Goal: Task Accomplishment & Management: Manage account settings

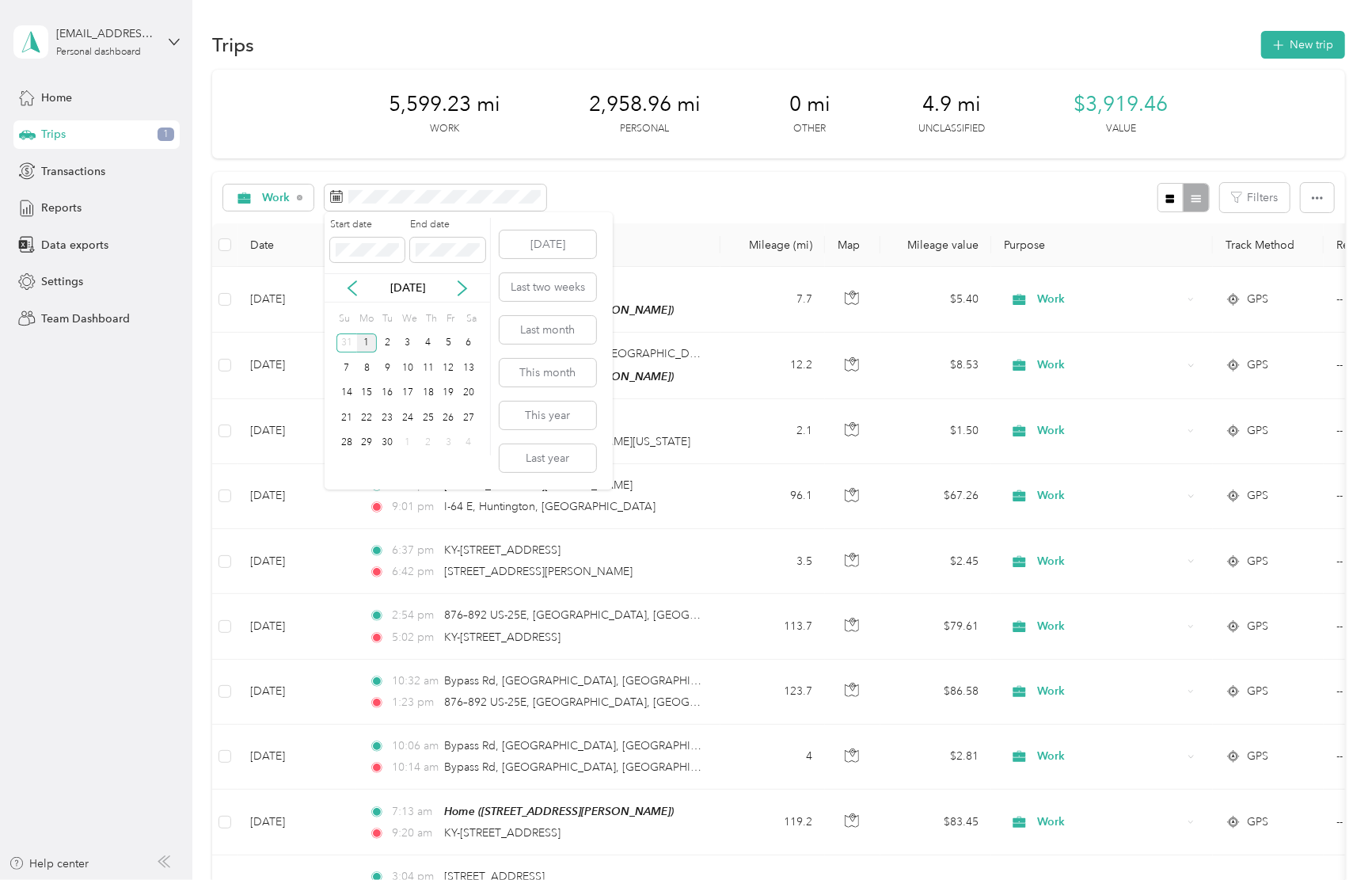
click at [106, 424] on aside "[EMAIL_ADDRESS][DOMAIN_NAME] Personal dashboard Home Trips 1 Transactions Repor…" at bounding box center [96, 440] width 192 height 880
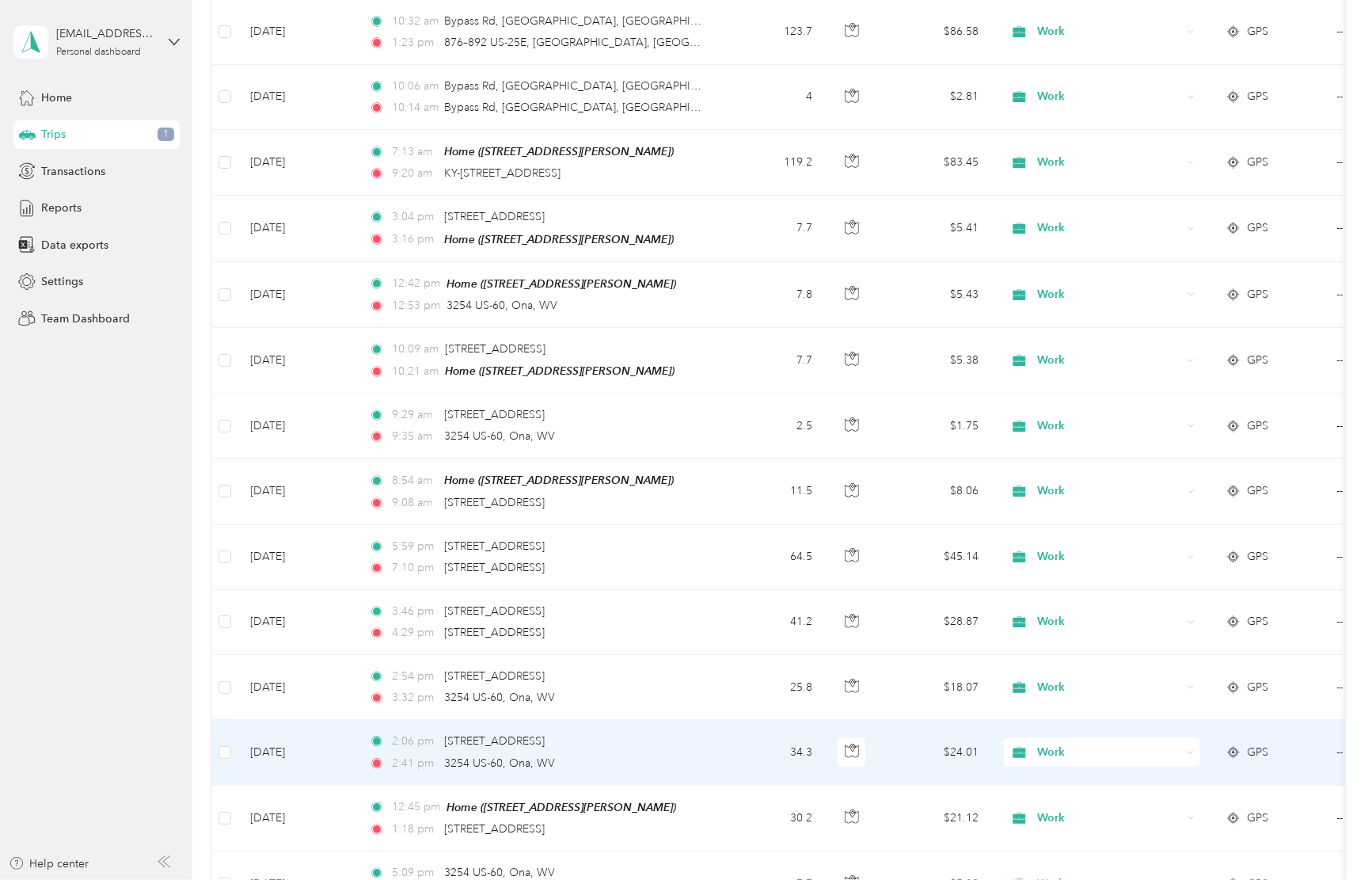
scroll to position [1295, 0]
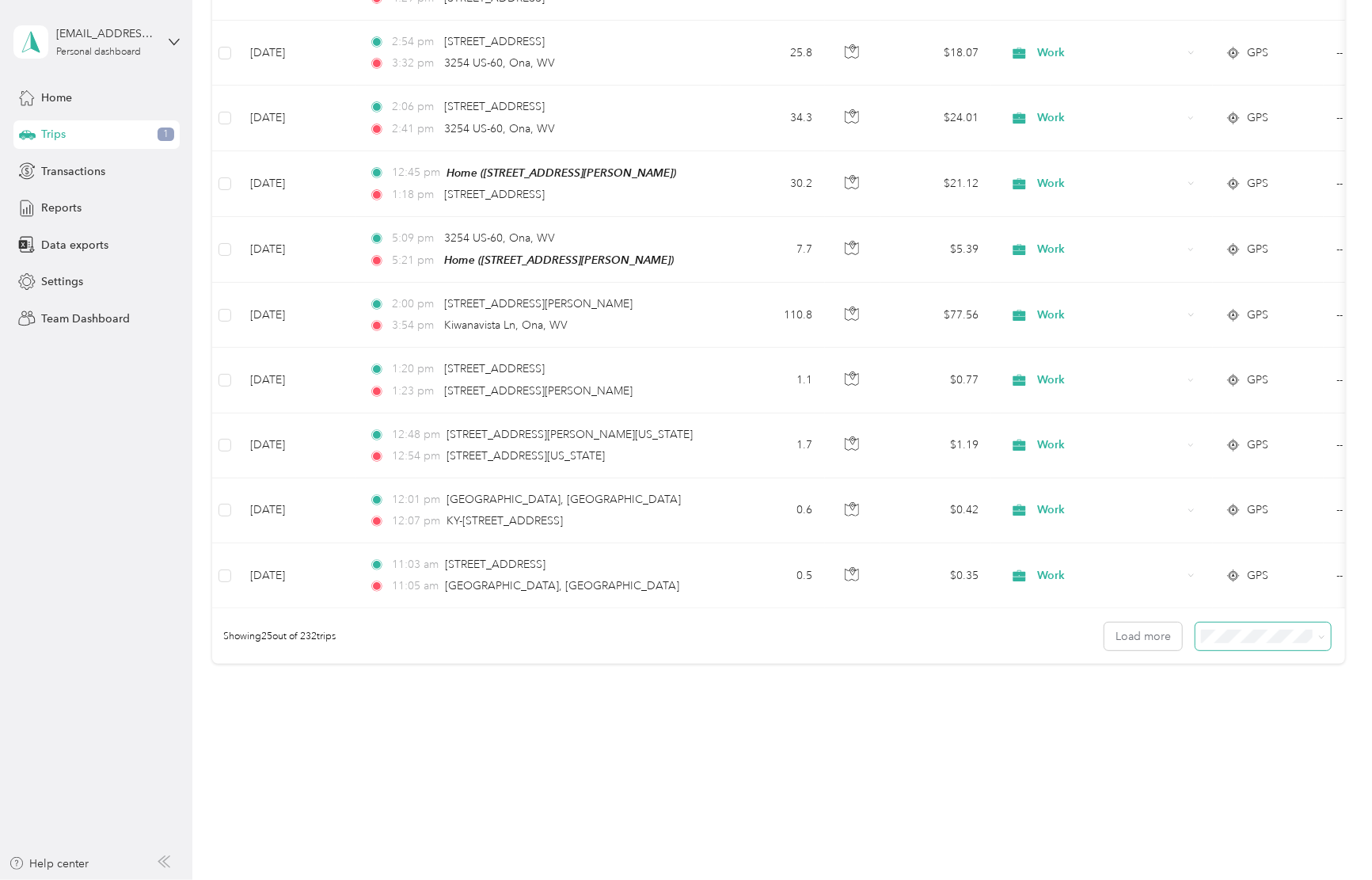
click at [1318, 633] on icon at bounding box center [1321, 637] width 7 height 7
click at [1234, 717] on span "100 per load" at bounding box center [1235, 718] width 65 height 13
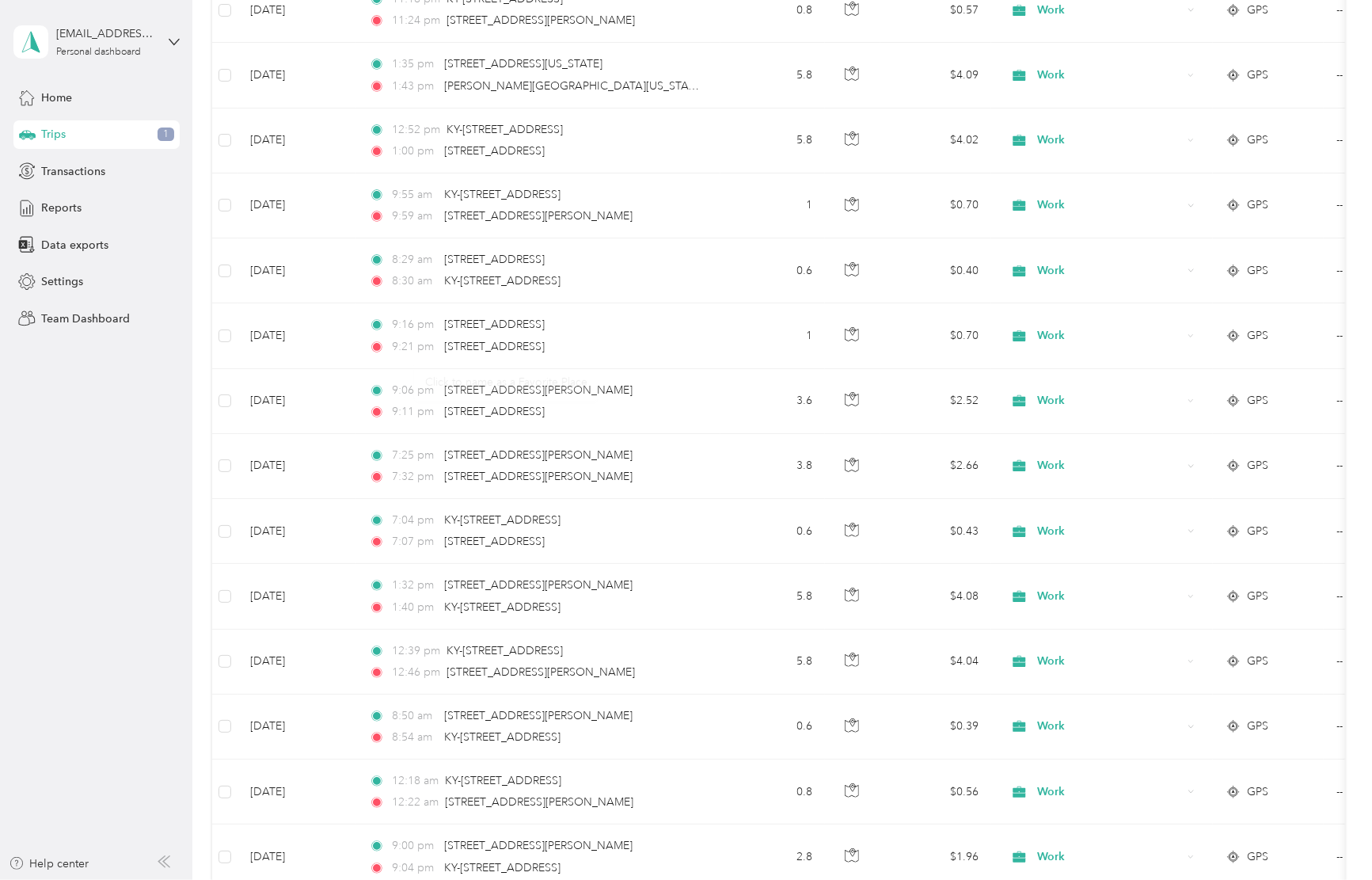
scroll to position [6161, 0]
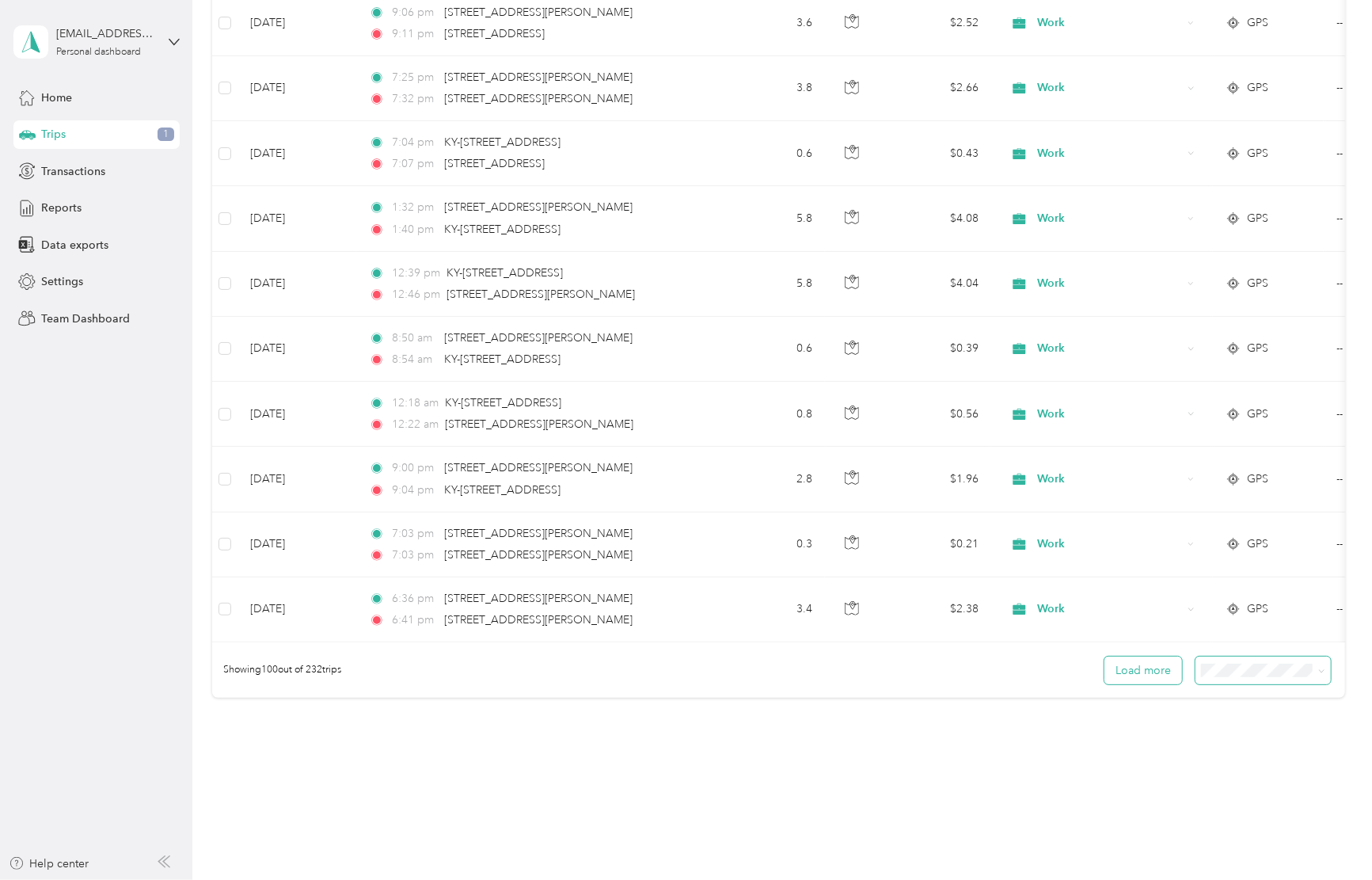
click at [1129, 656] on button "Load more" at bounding box center [1143, 670] width 77 height 28
click at [1127, 656] on button "Load more" at bounding box center [1143, 670] width 77 height 28
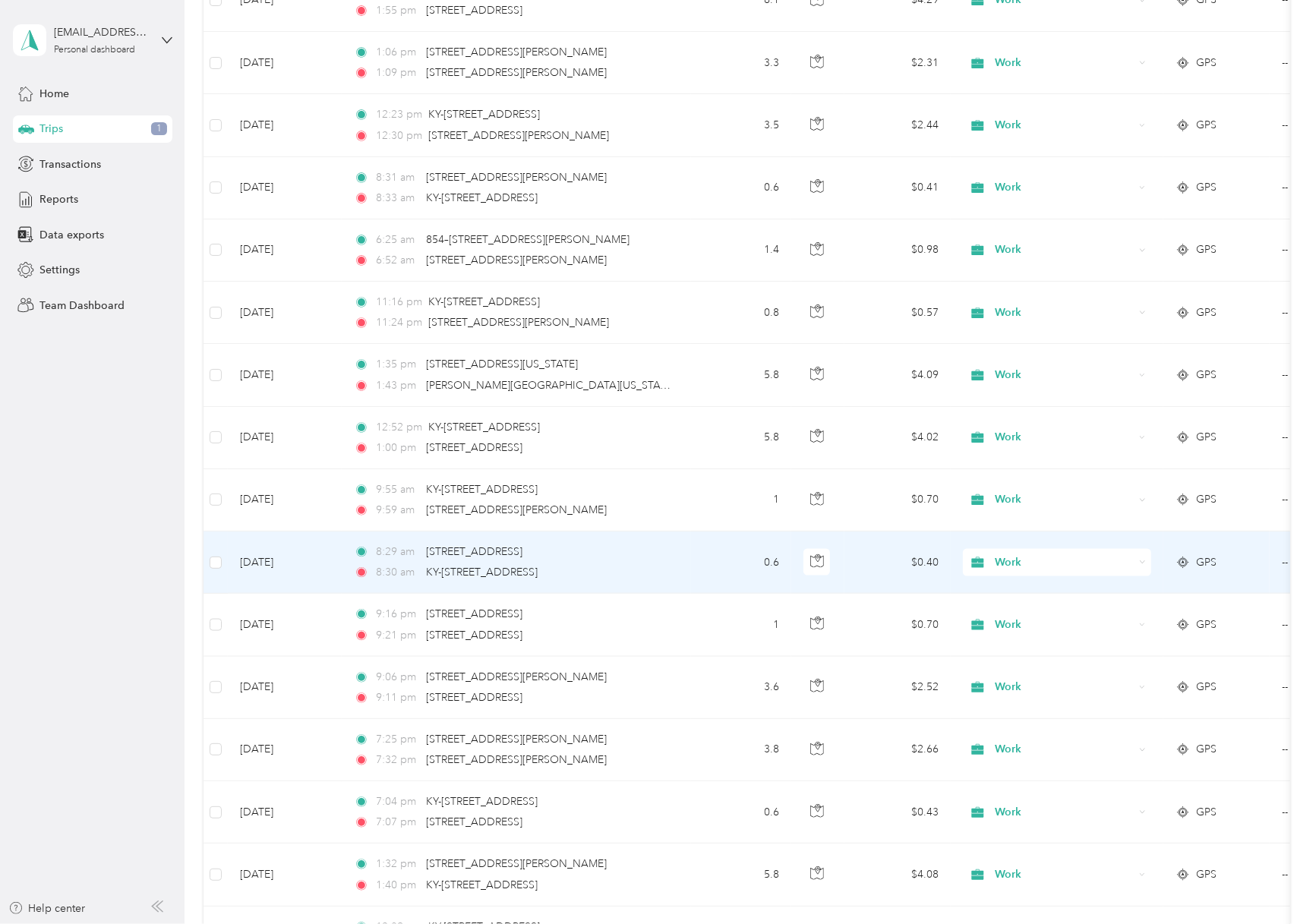
scroll to position [5020, 0]
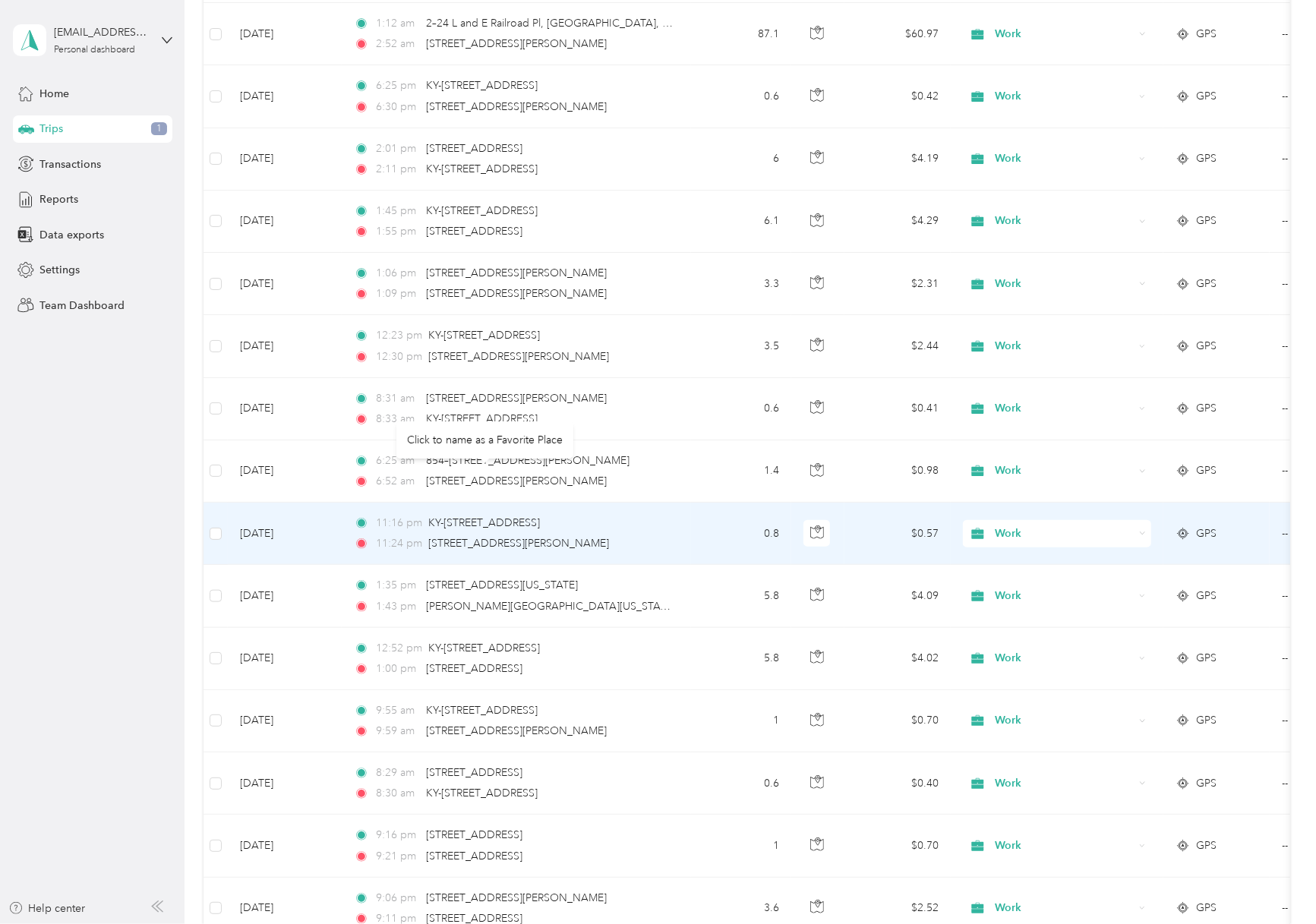
drag, startPoint x: 563, startPoint y: 488, endPoint x: 425, endPoint y: 485, distance: 138.0
click at [425, 515] on div "11:16 pm KY-[STREET_ADDRESS] 11:24 pm [STREET_ADDRESS][PERSON_NAME]" at bounding box center [513, 533] width 319 height 37
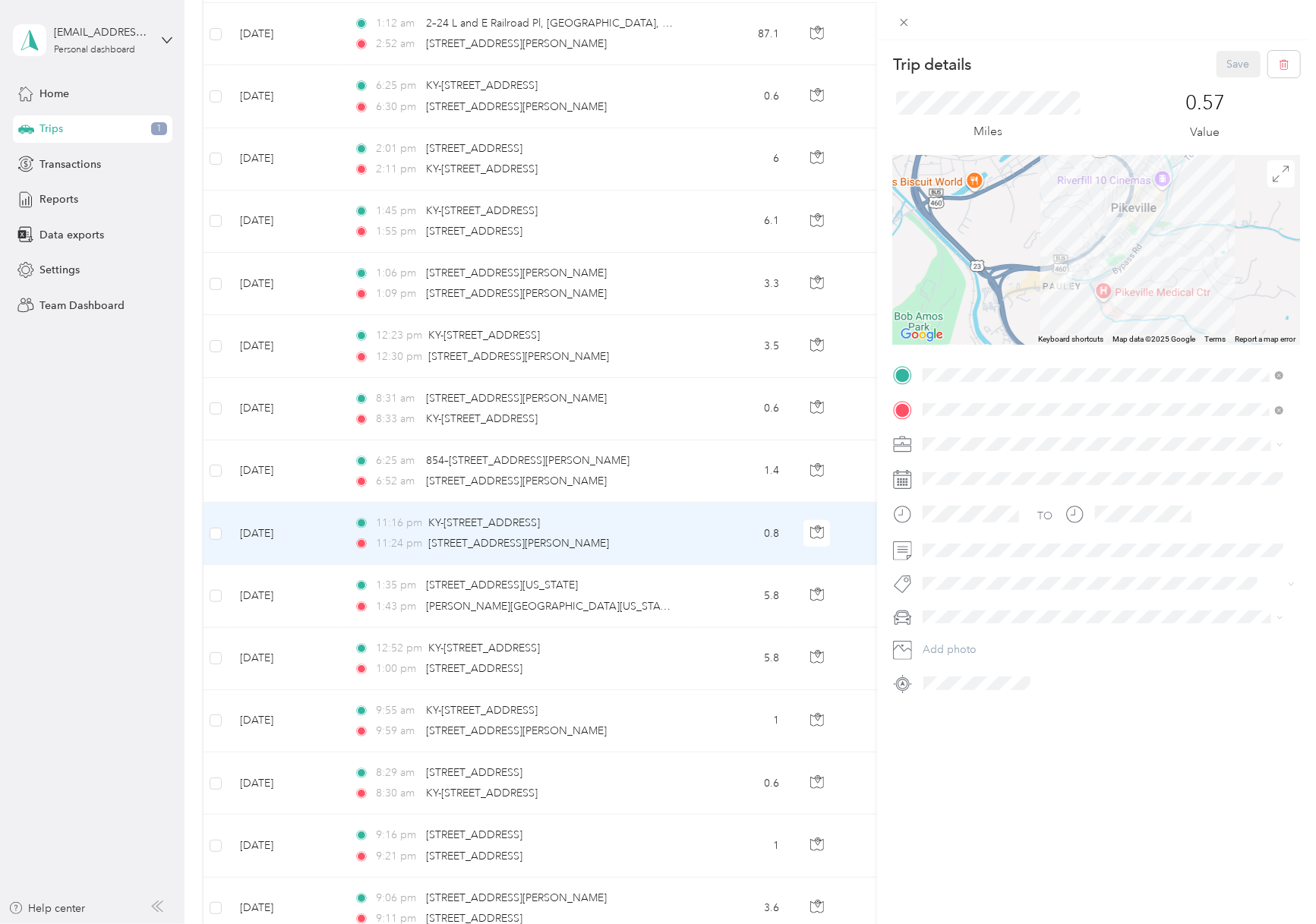
click at [644, 565] on div "Trip details Save This trip cannot be edited because it is either under review,…" at bounding box center [658, 462] width 1316 height 924
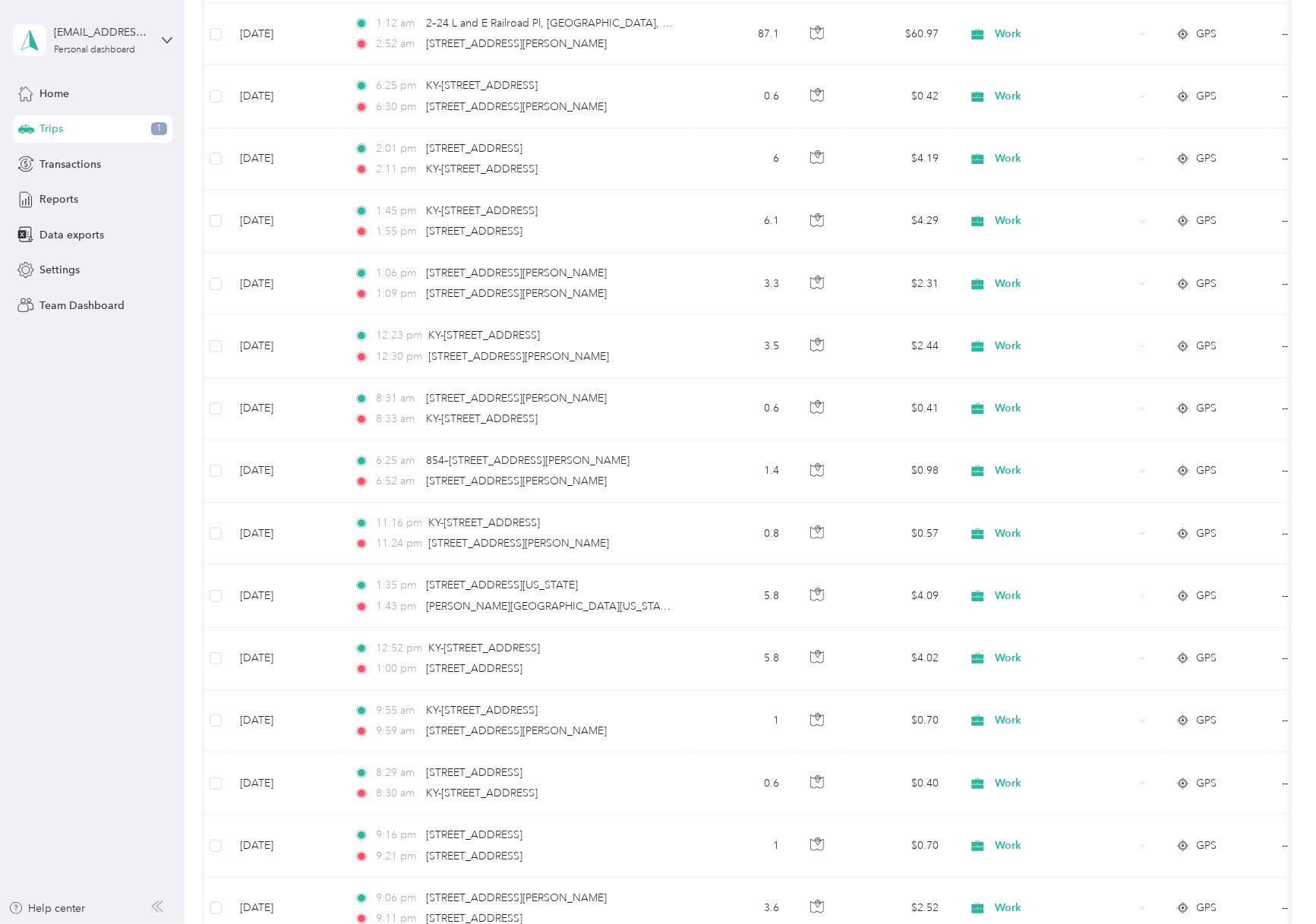
click at [651, 564] on div at bounding box center [658, 462] width 1316 height 924
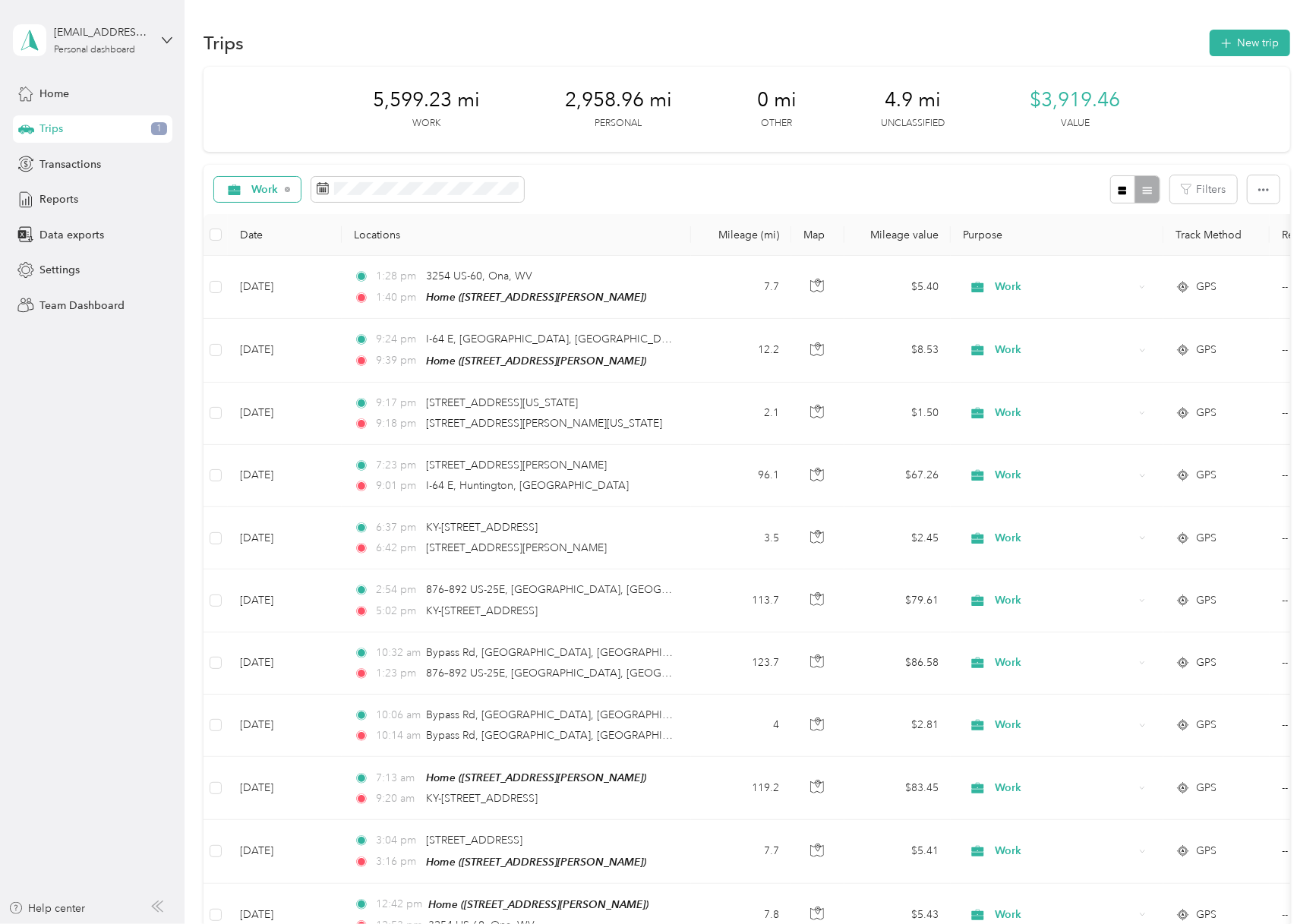
click at [286, 183] on div "Work" at bounding box center [258, 189] width 88 height 26
click at [273, 218] on span "All purposes" at bounding box center [283, 217] width 62 height 16
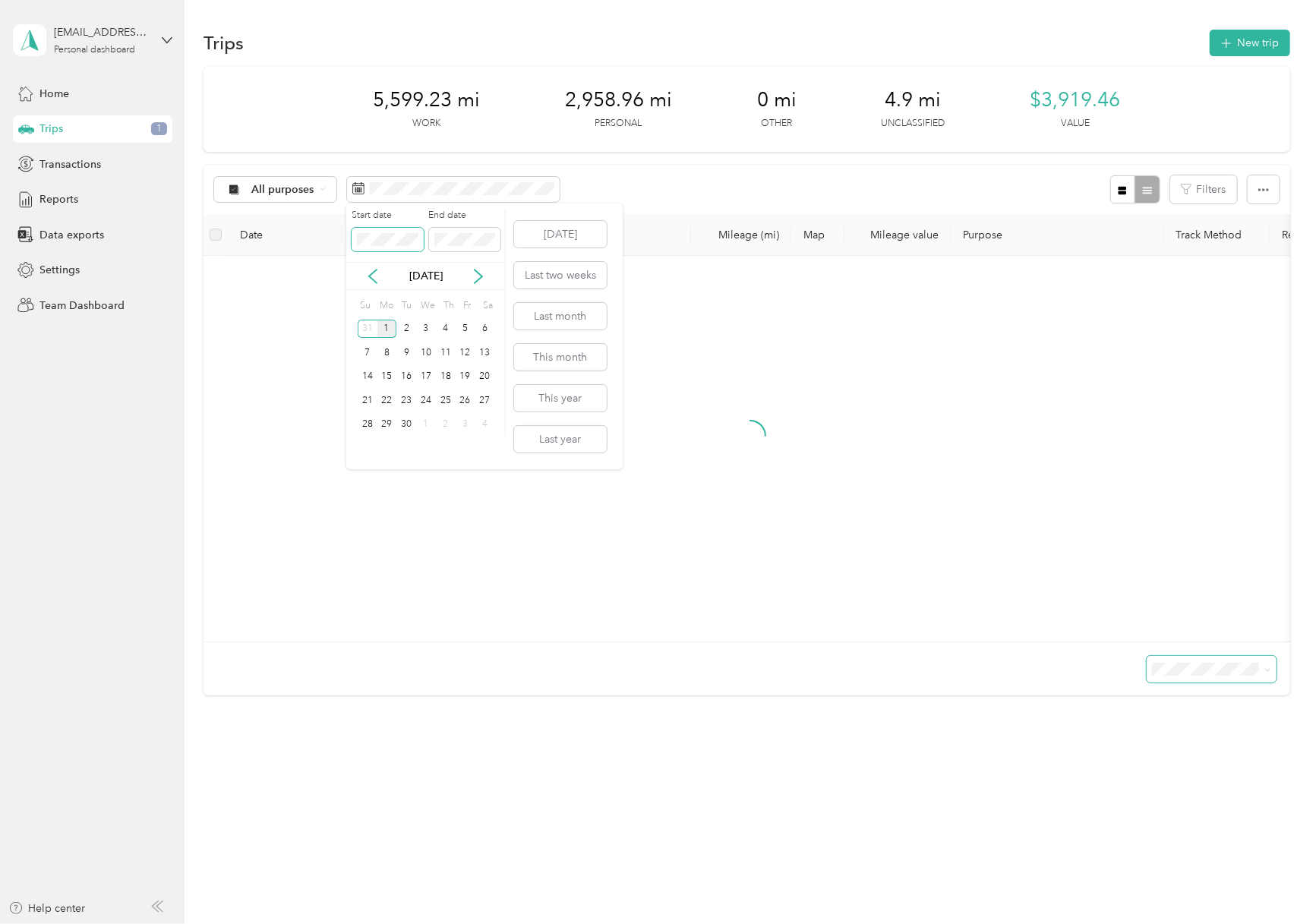
click at [339, 244] on body "[EMAIL_ADDRESS][DOMAIN_NAME] Personal dashboard Home Trips 1 Transactions Repor…" at bounding box center [654, 462] width 1308 height 924
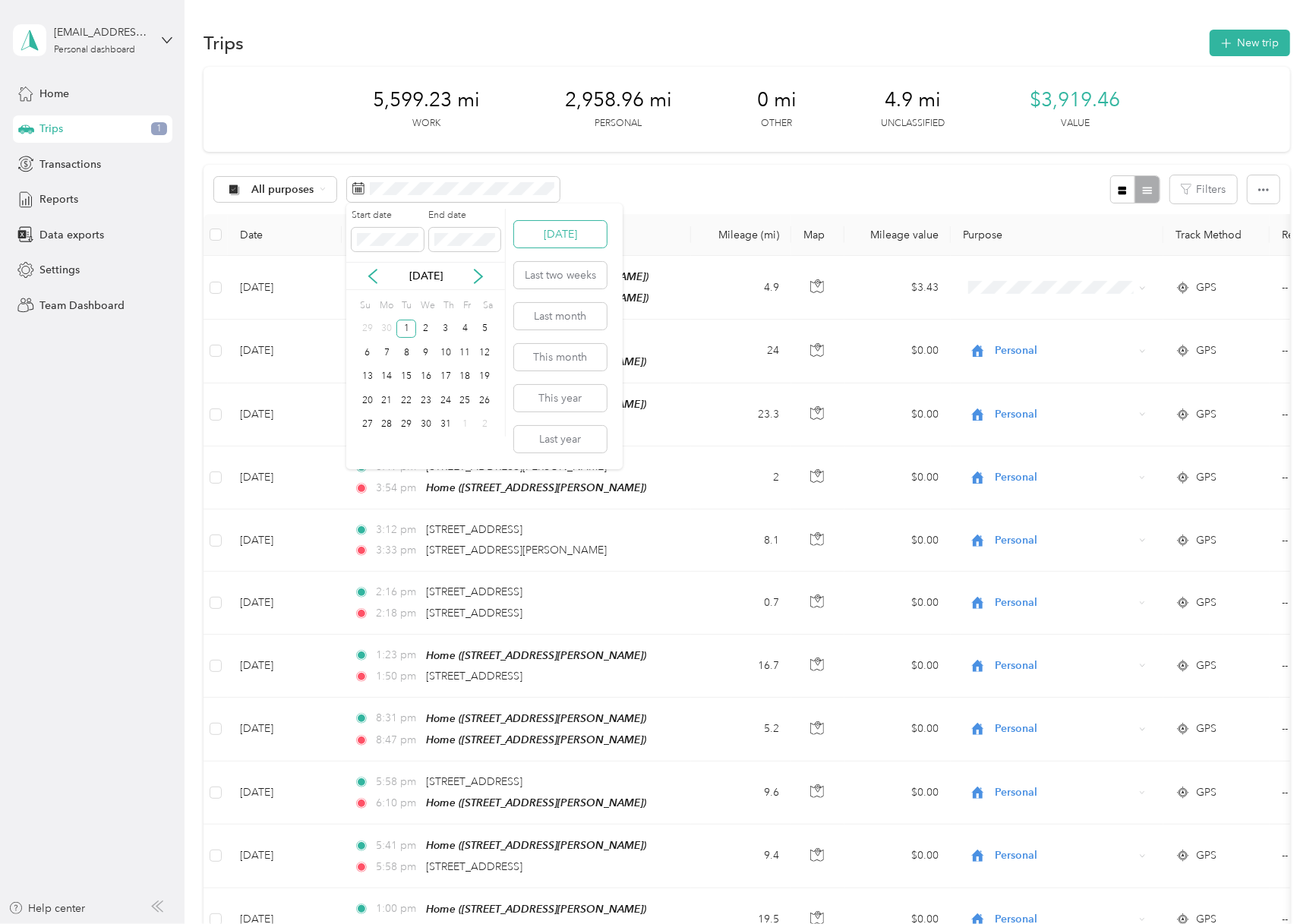
click at [566, 233] on button "[DATE]" at bounding box center [560, 234] width 92 height 27
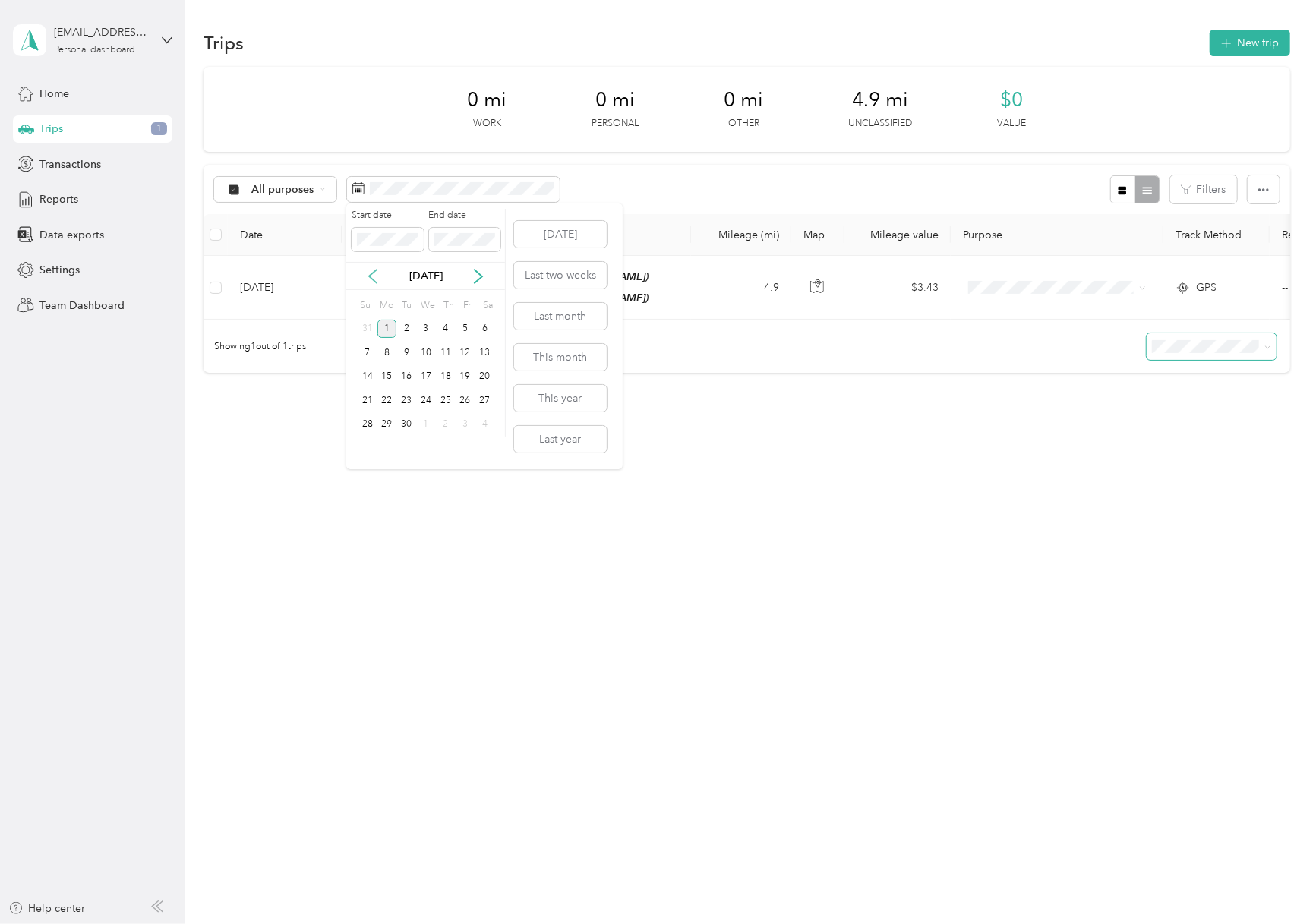
click at [369, 271] on icon at bounding box center [372, 276] width 15 height 15
click at [462, 371] on div "15" at bounding box center [465, 377] width 20 height 19
click at [479, 271] on icon at bounding box center [478, 276] width 15 height 15
click at [386, 326] on div "1" at bounding box center [387, 329] width 20 height 19
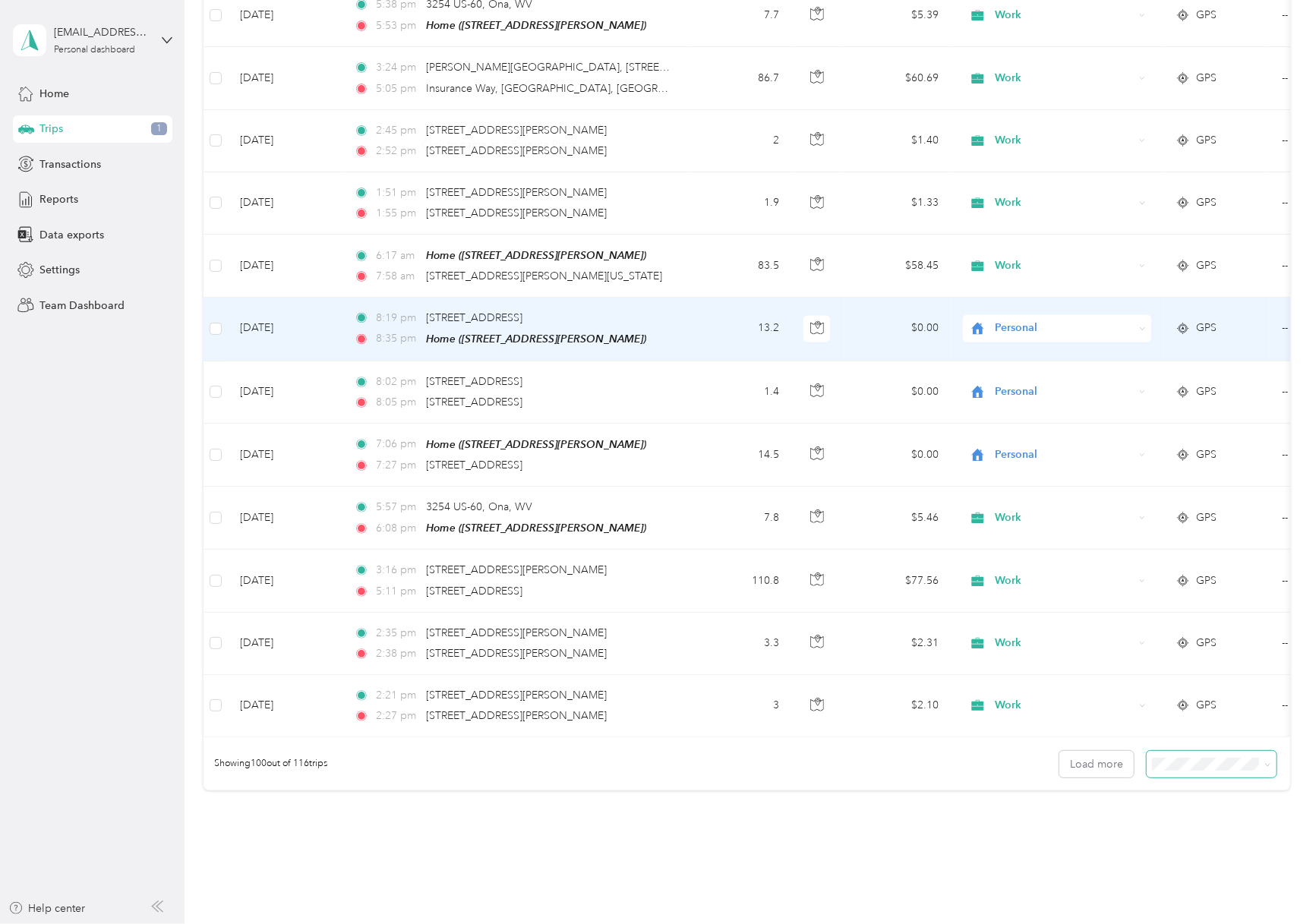
scroll to position [5825, 0]
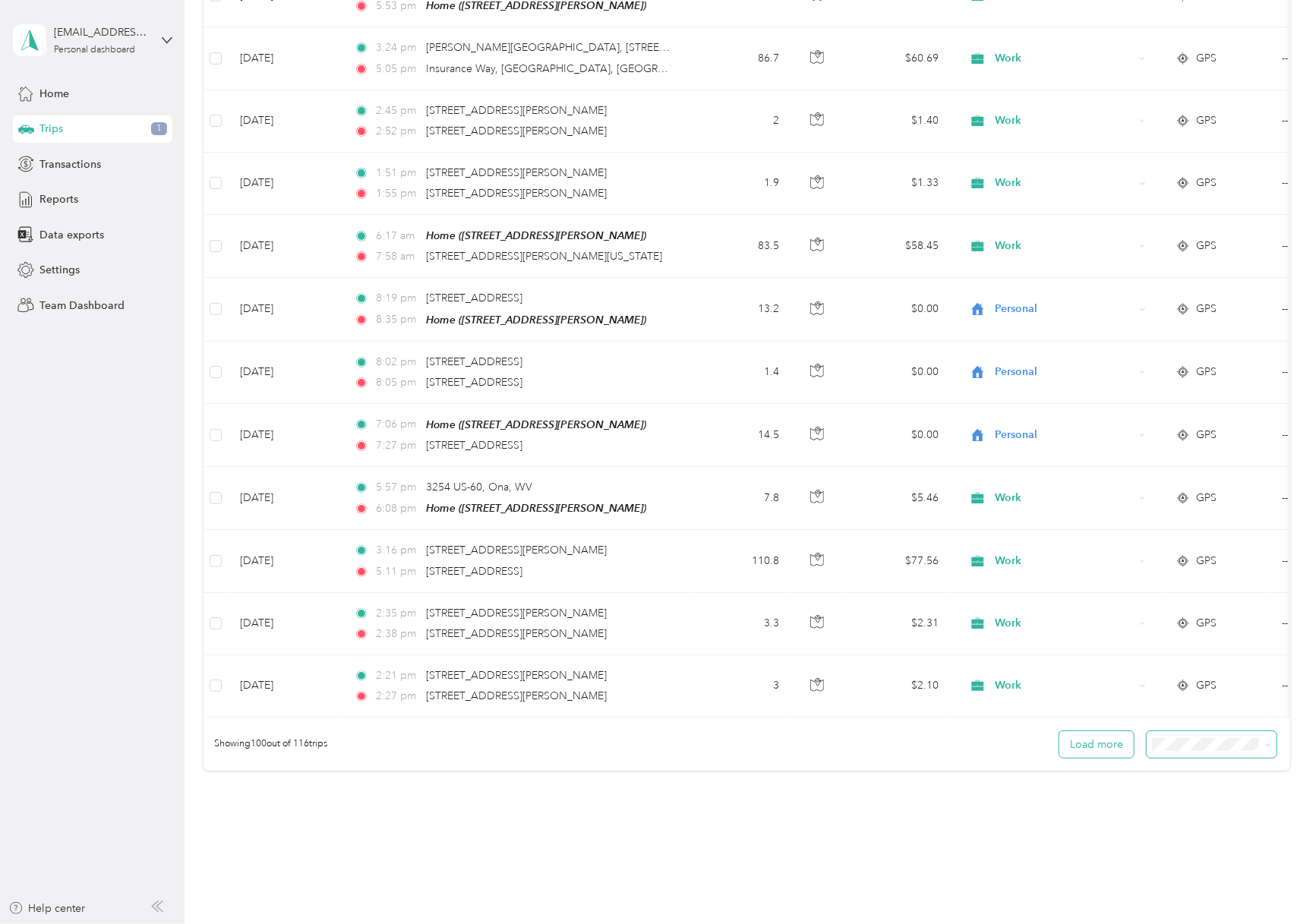
drag, startPoint x: 1076, startPoint y: 684, endPoint x: 1061, endPoint y: 685, distance: 15.0
click at [1076, 731] on button "Load more" at bounding box center [1096, 744] width 74 height 27
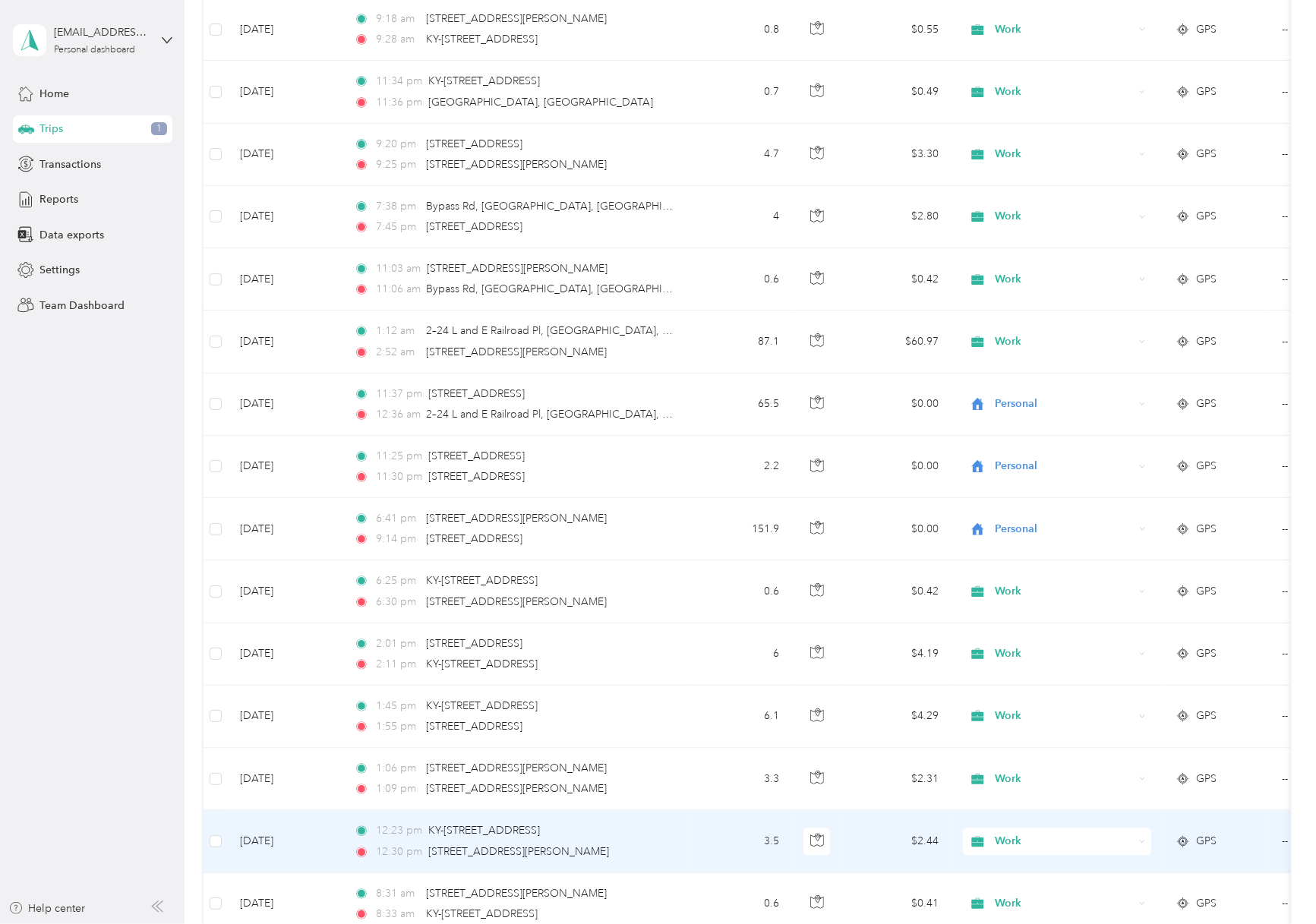
scroll to position [6440, 0]
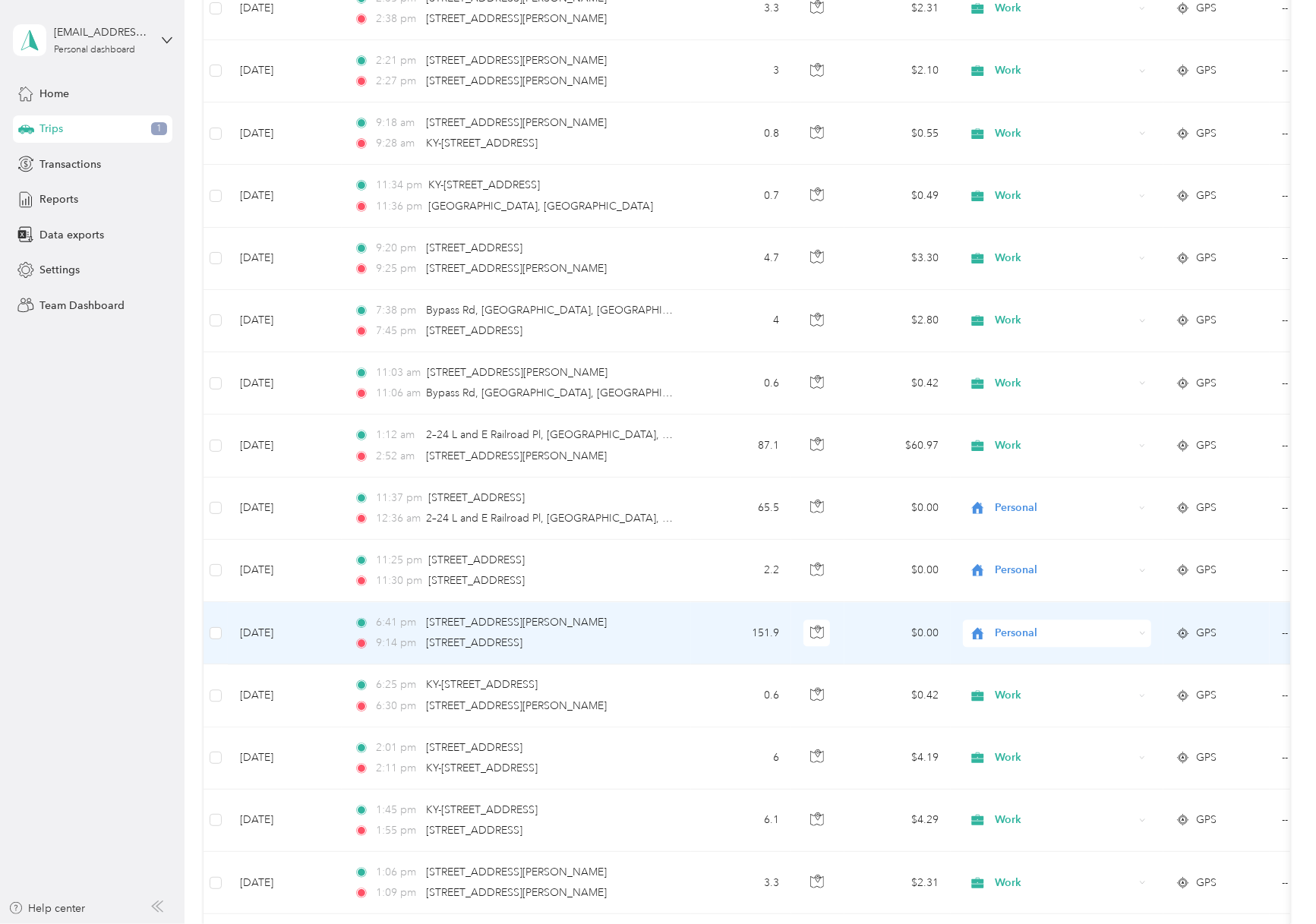
click at [1025, 625] on span "Personal" at bounding box center [1064, 633] width 139 height 17
click at [1017, 594] on span "Work" at bounding box center [1071, 589] width 140 height 16
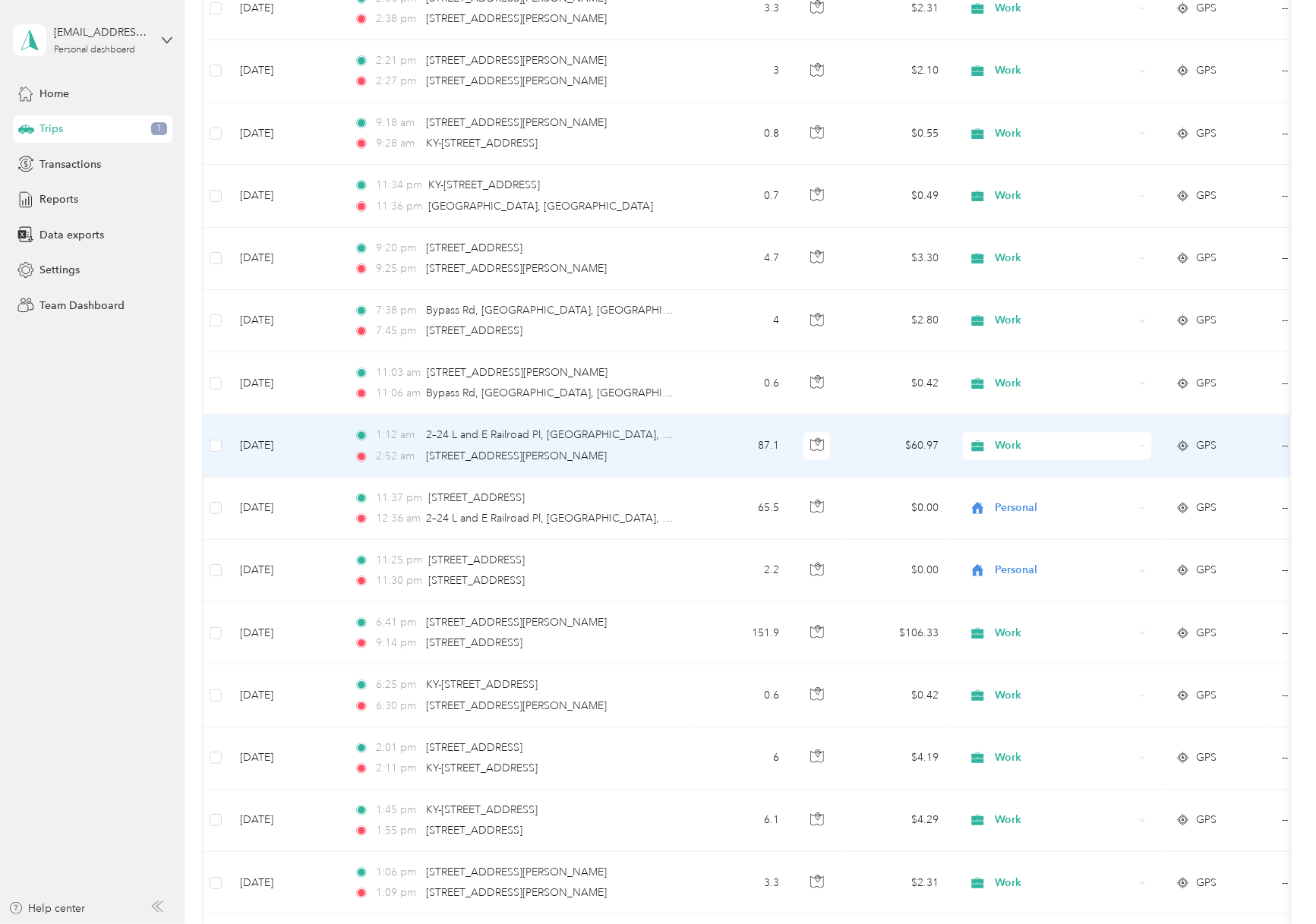
click at [1012, 438] on span "Work" at bounding box center [1064, 445] width 139 height 17
click at [1038, 430] on span "Personal" at bounding box center [1071, 430] width 140 height 16
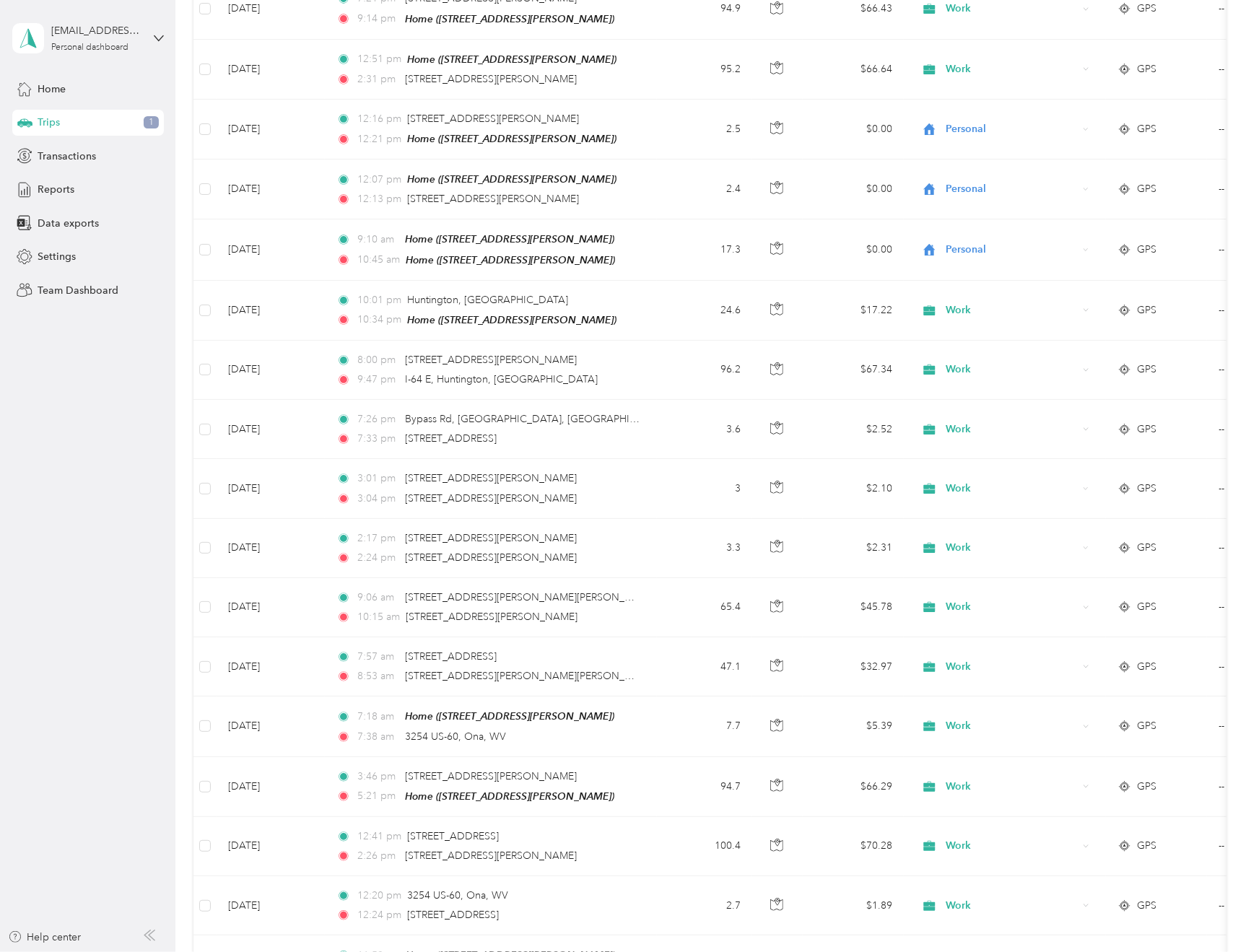
scroll to position [3679, 0]
